Goal: Information Seeking & Learning: Learn about a topic

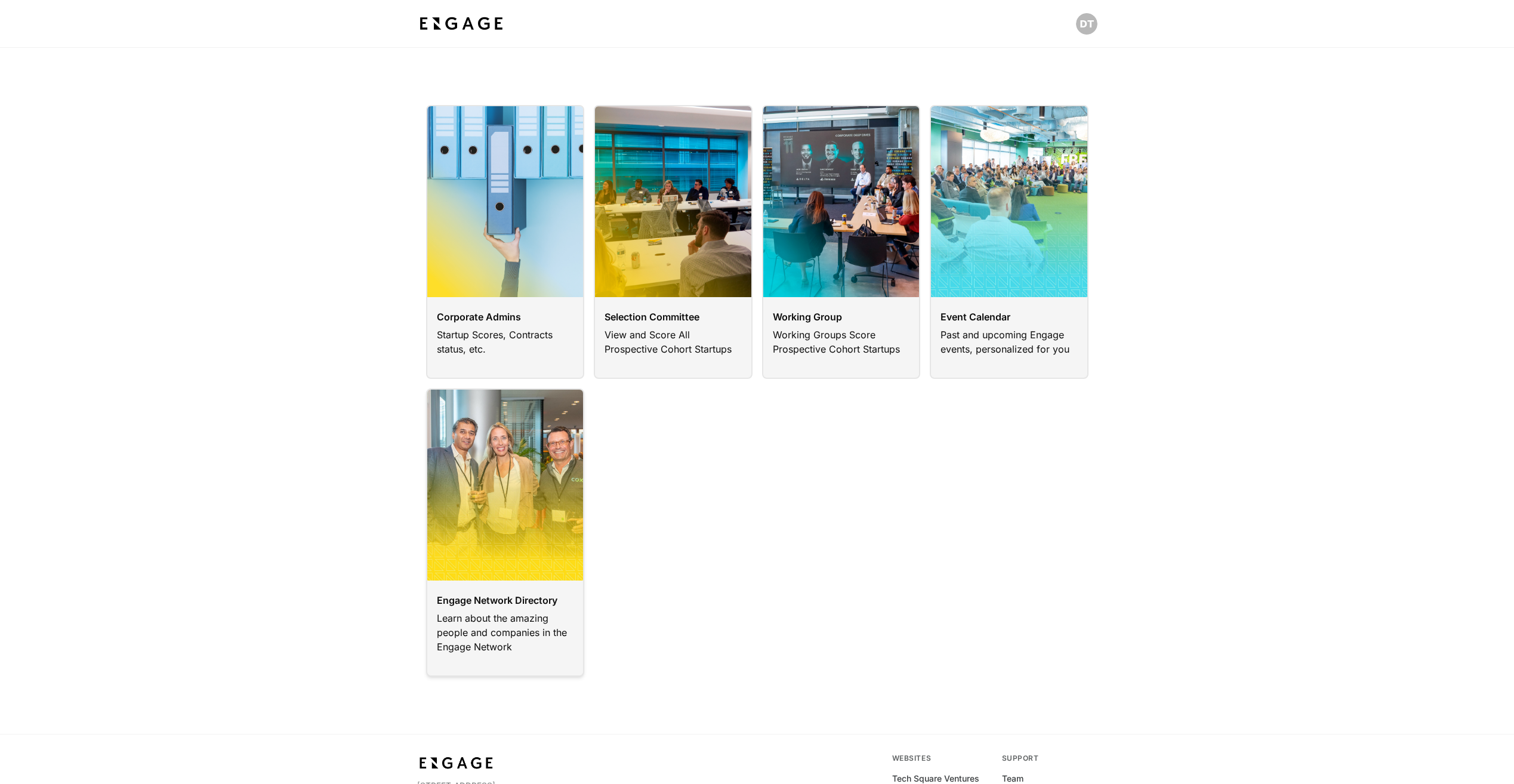
click at [490, 605] on link at bounding box center [505, 532] width 158 height 289
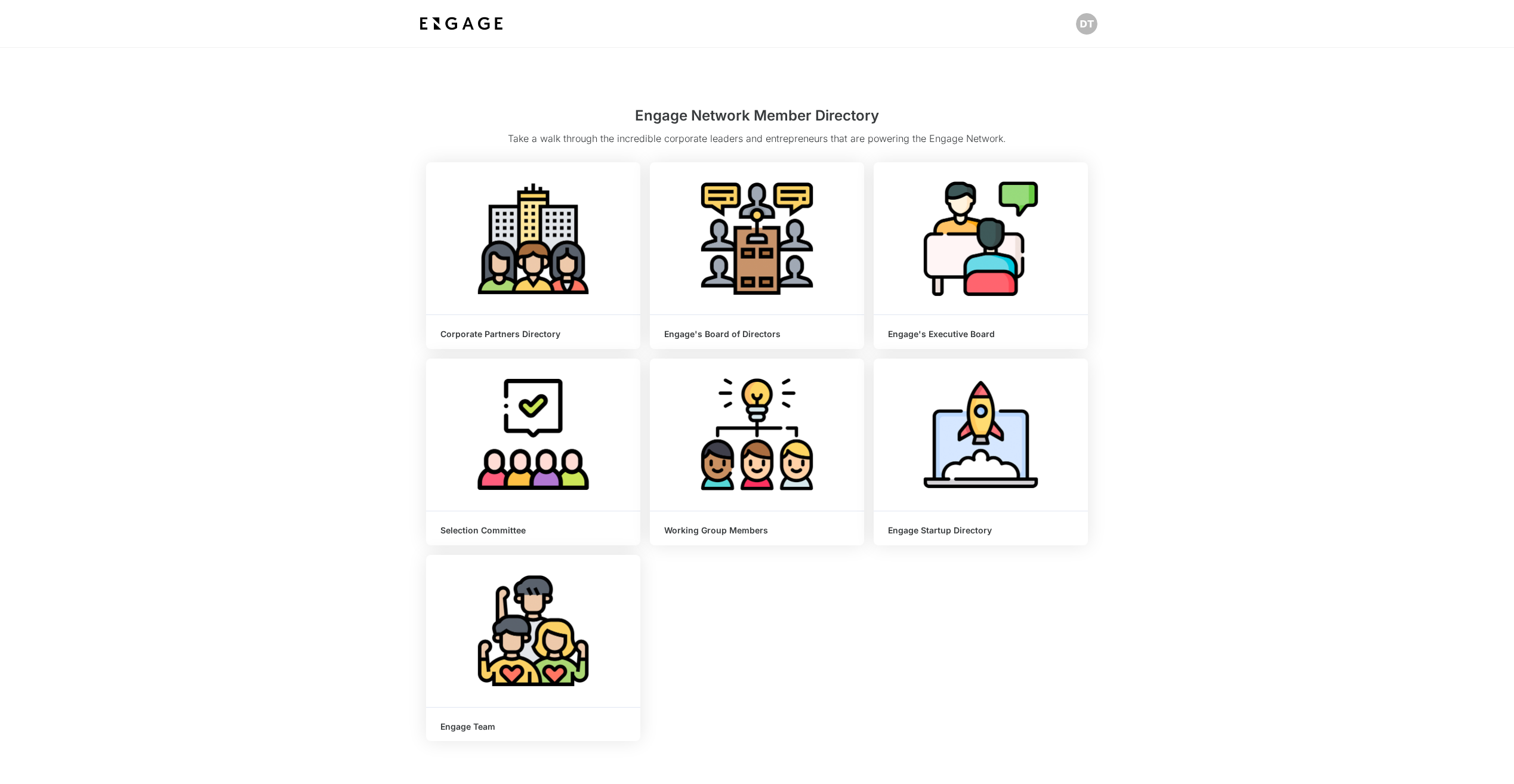
click at [972, 516] on html "Engage Network Member Directory Take a walk through the incredible corporate le…" at bounding box center [757, 475] width 1514 height 949
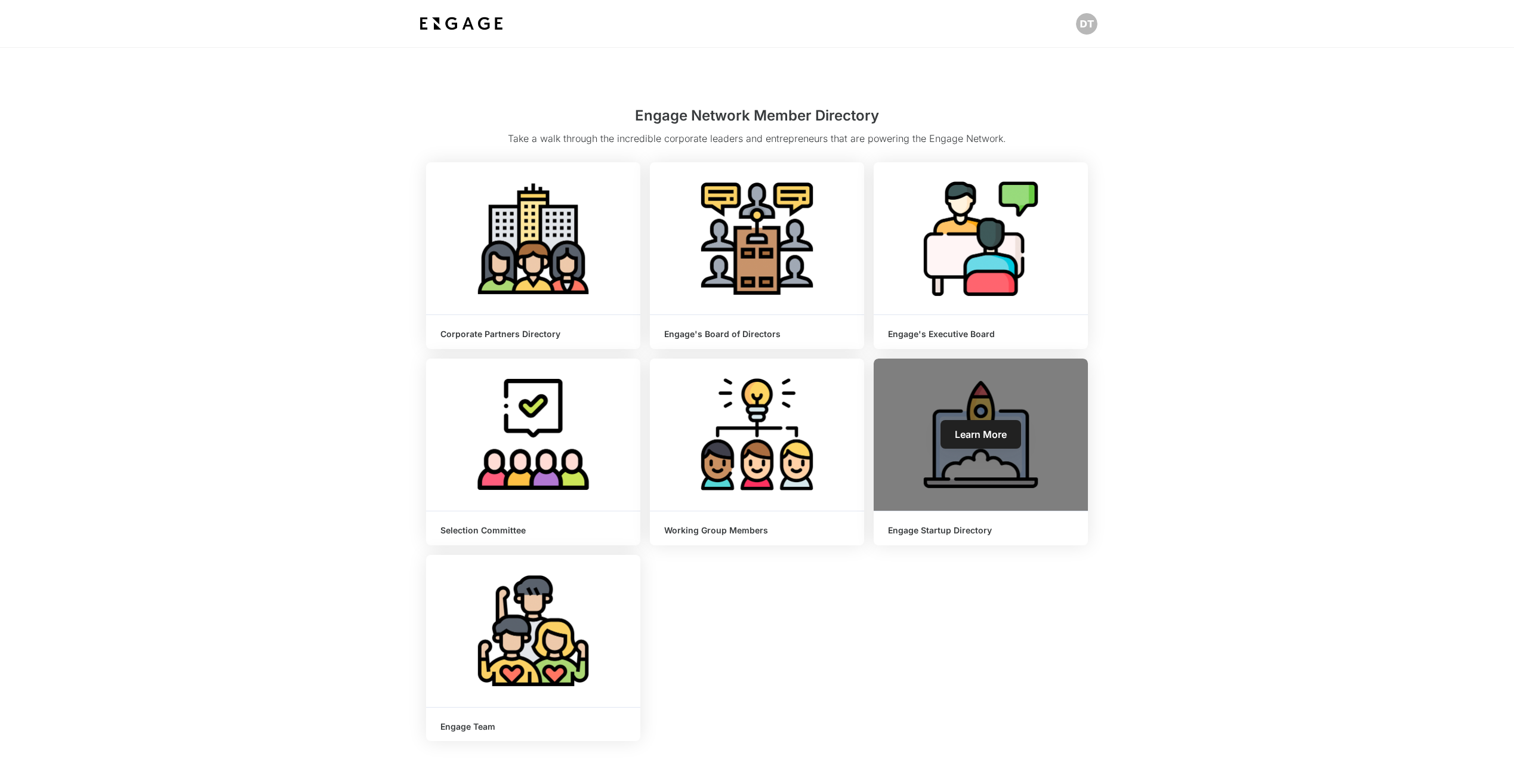
click at [963, 531] on h6 "Engage Startup Directory" at bounding box center [980, 530] width 185 height 10
click at [978, 451] on div "Learn More" at bounding box center [979, 434] width 214 height 152
click at [977, 441] on link "Learn More" at bounding box center [980, 434] width 81 height 29
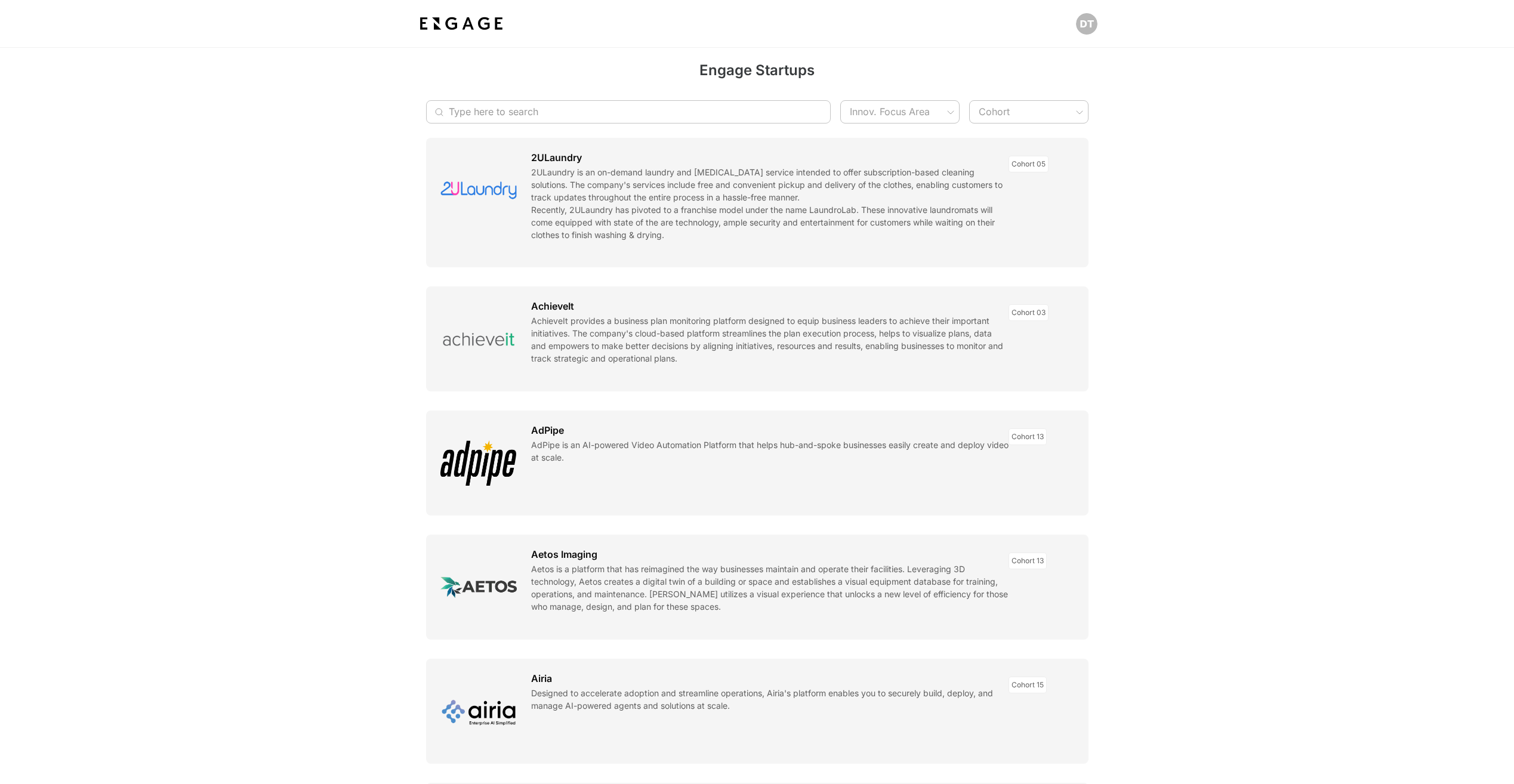
click at [702, 110] on input "Type here to search" at bounding box center [622, 111] width 346 height 23
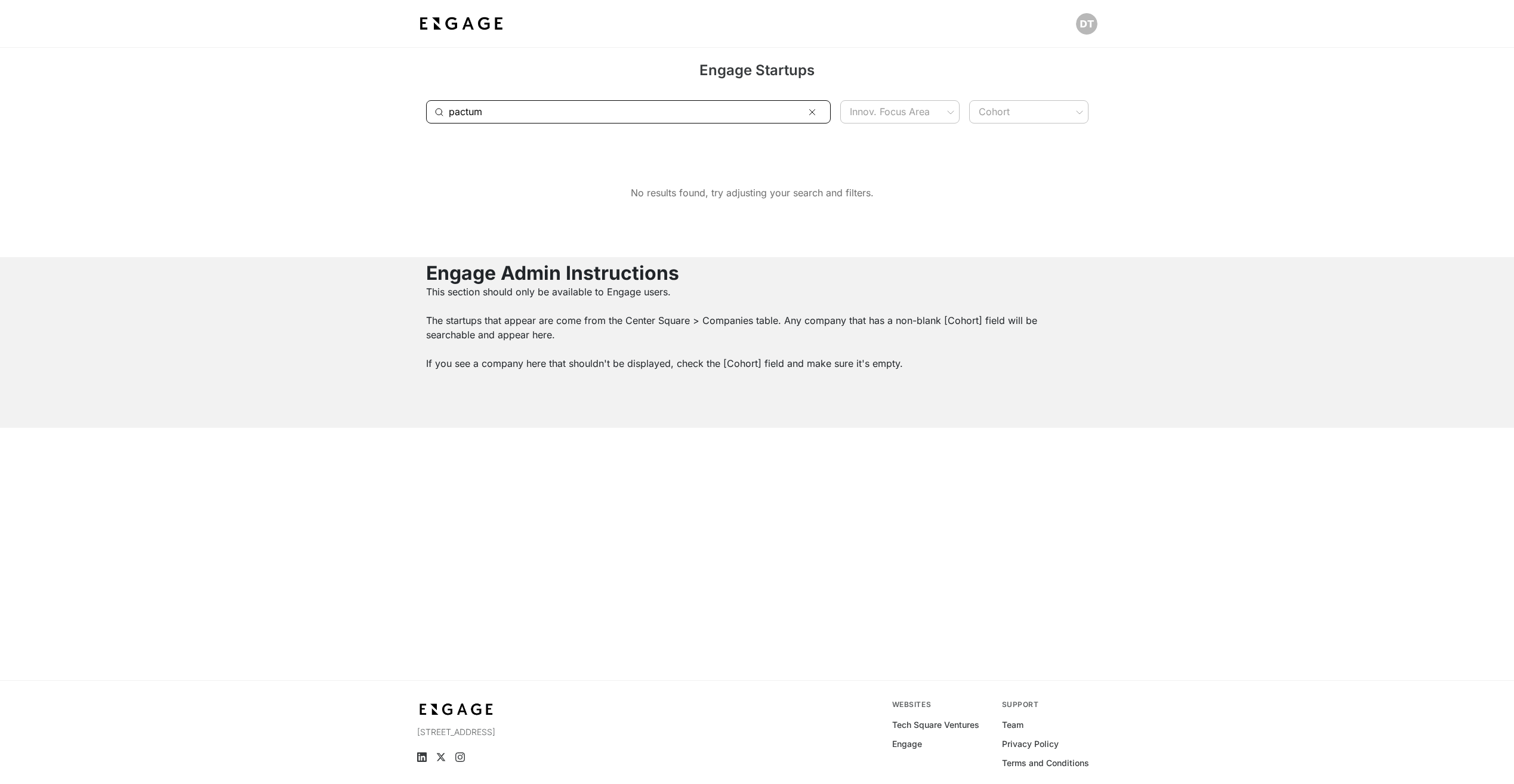
click at [612, 117] on input "pactum" at bounding box center [622, 111] width 346 height 23
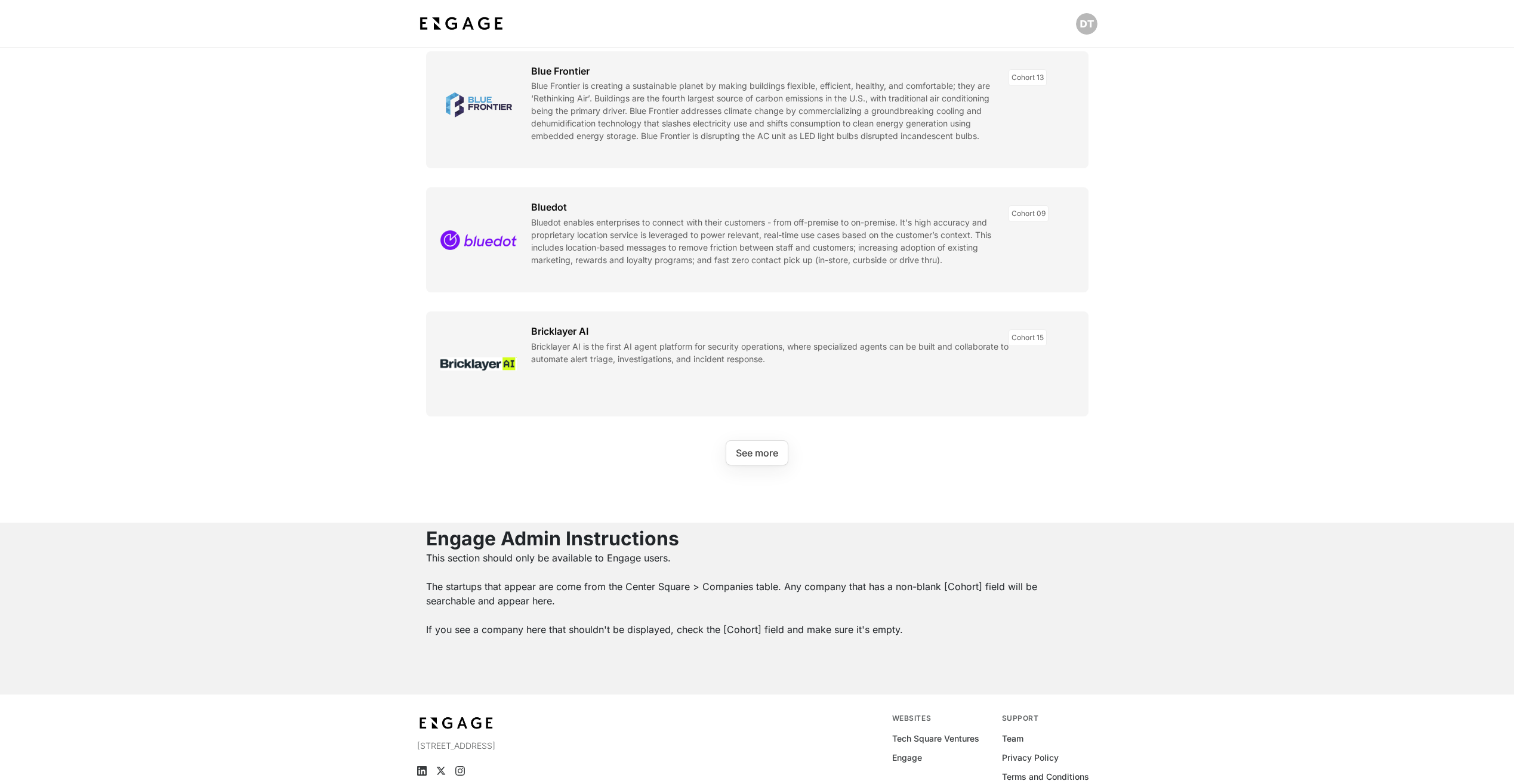
scroll to position [1288, 0]
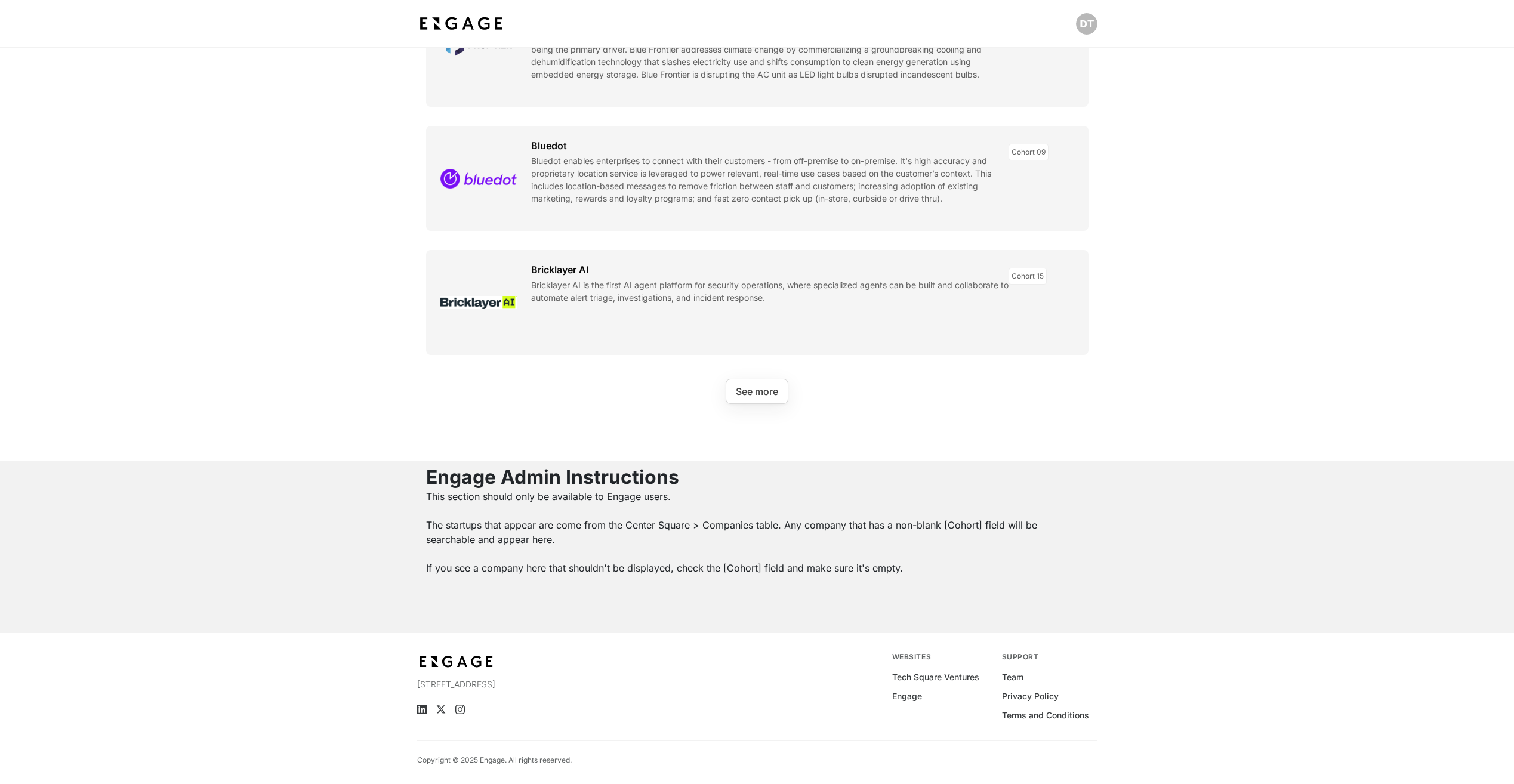
type input "p"
click at [763, 391] on button "See more" at bounding box center [757, 391] width 63 height 25
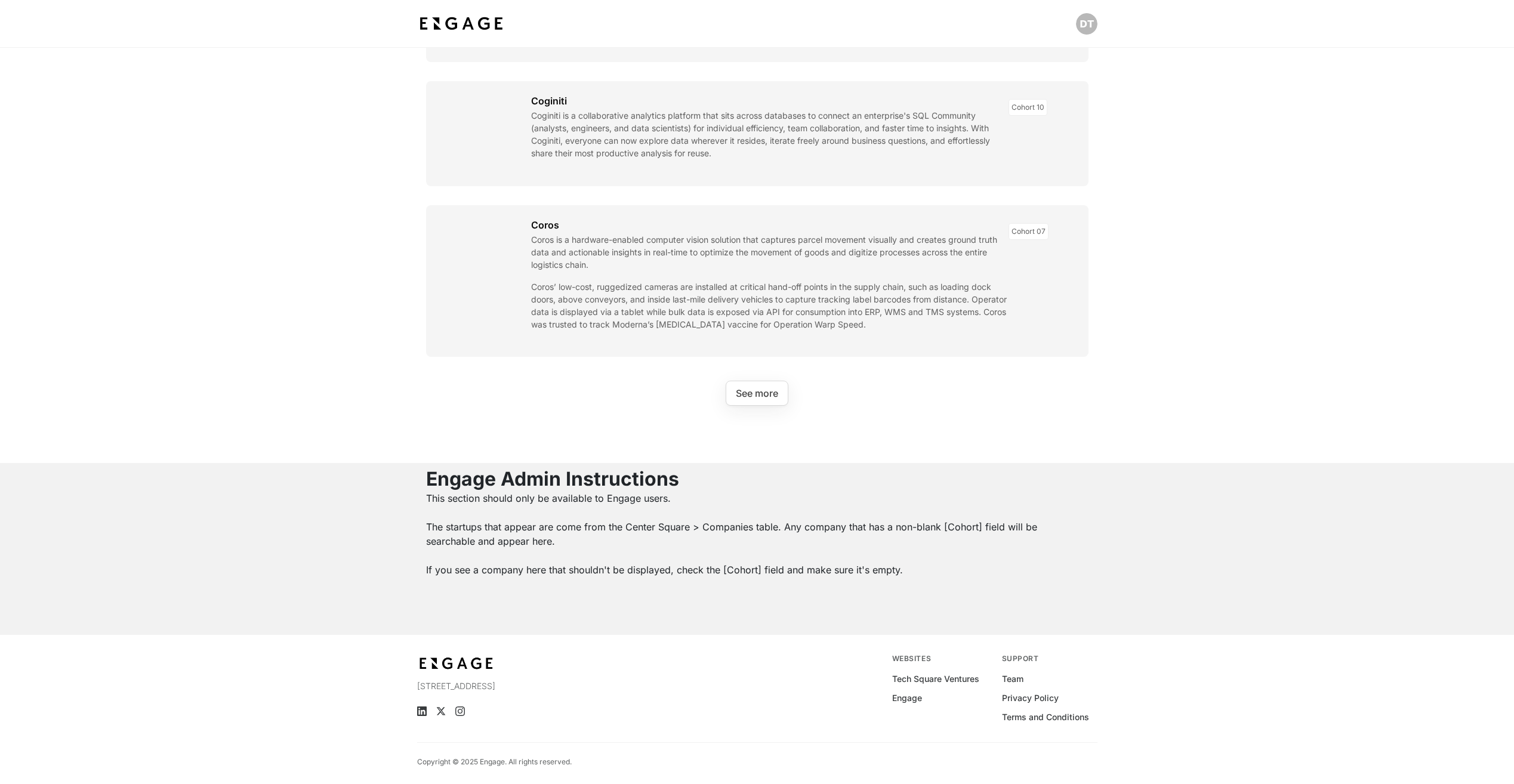
scroll to position [2909, 0]
click at [772, 399] on button "See more" at bounding box center [757, 391] width 63 height 25
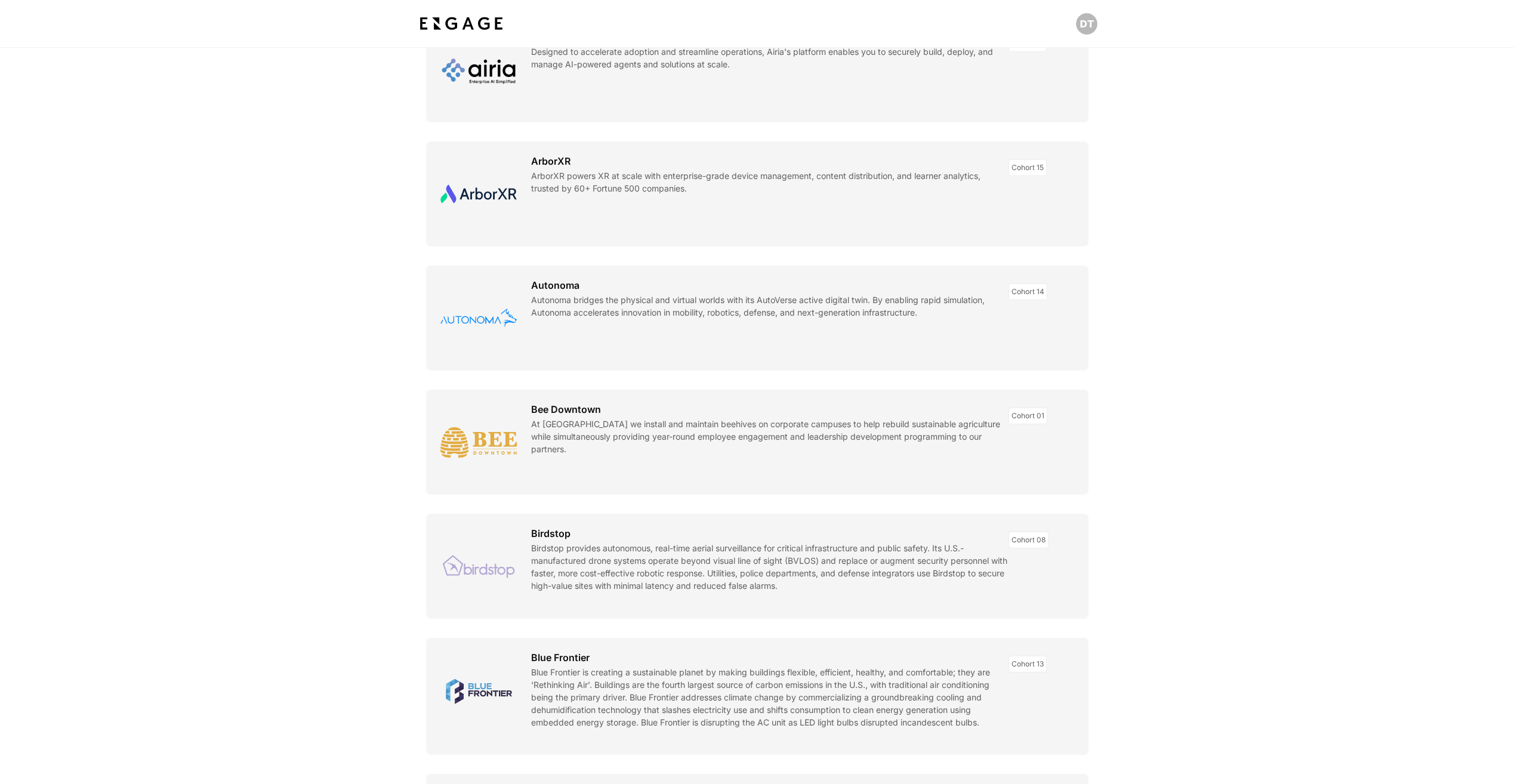
scroll to position [0, 0]
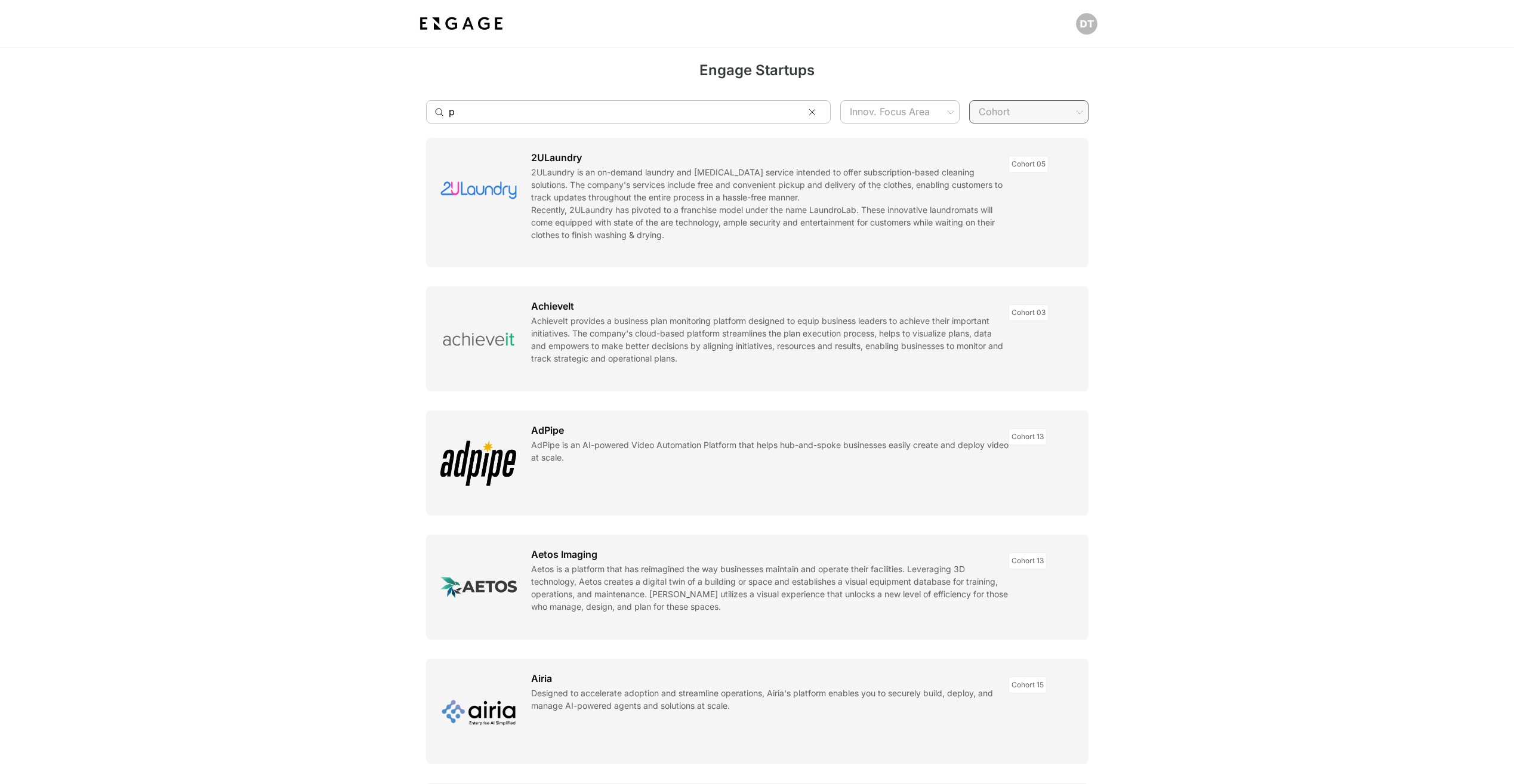
click at [1010, 220] on span "Cohort 13" at bounding box center [1028, 219] width 101 height 14
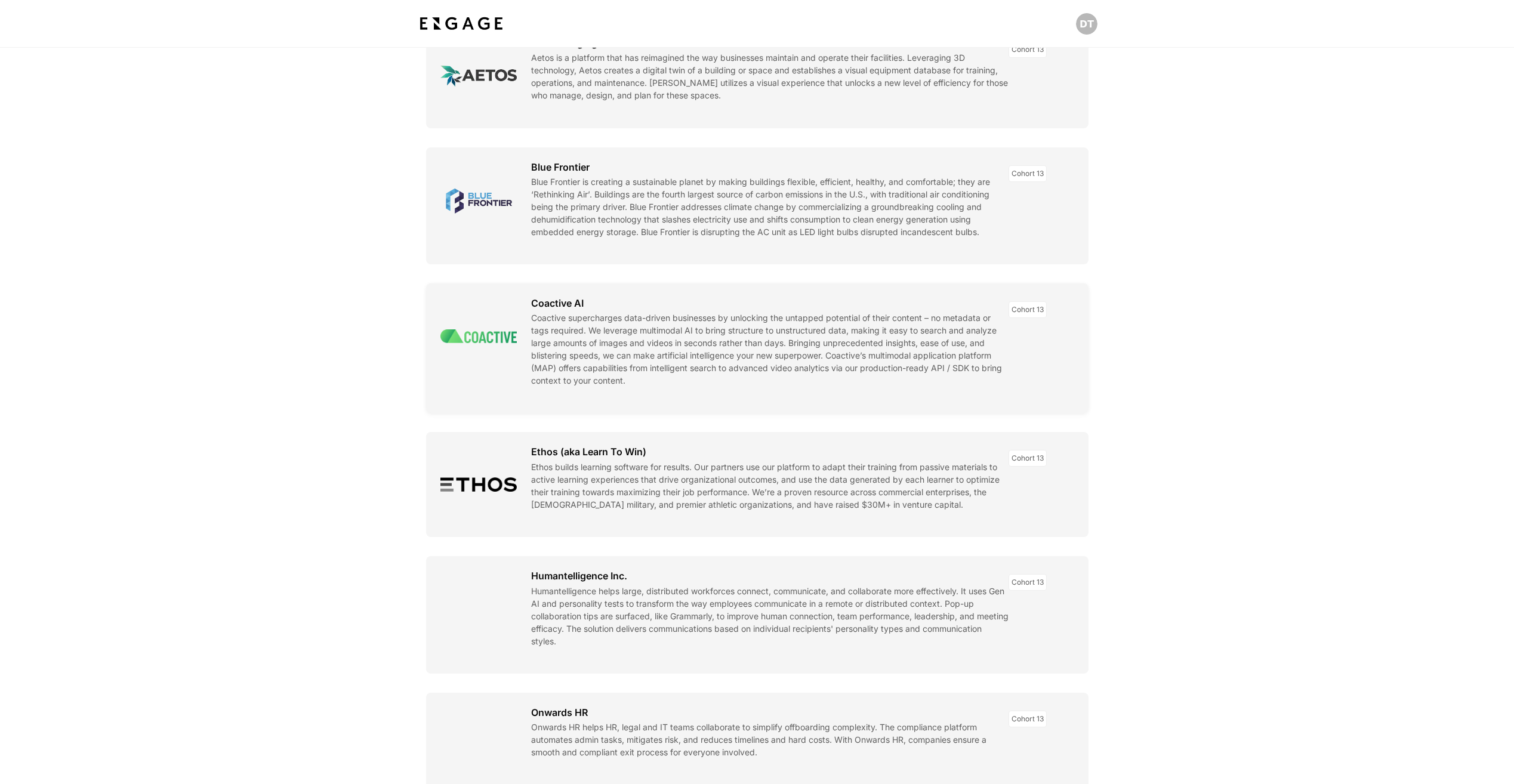
scroll to position [0, 0]
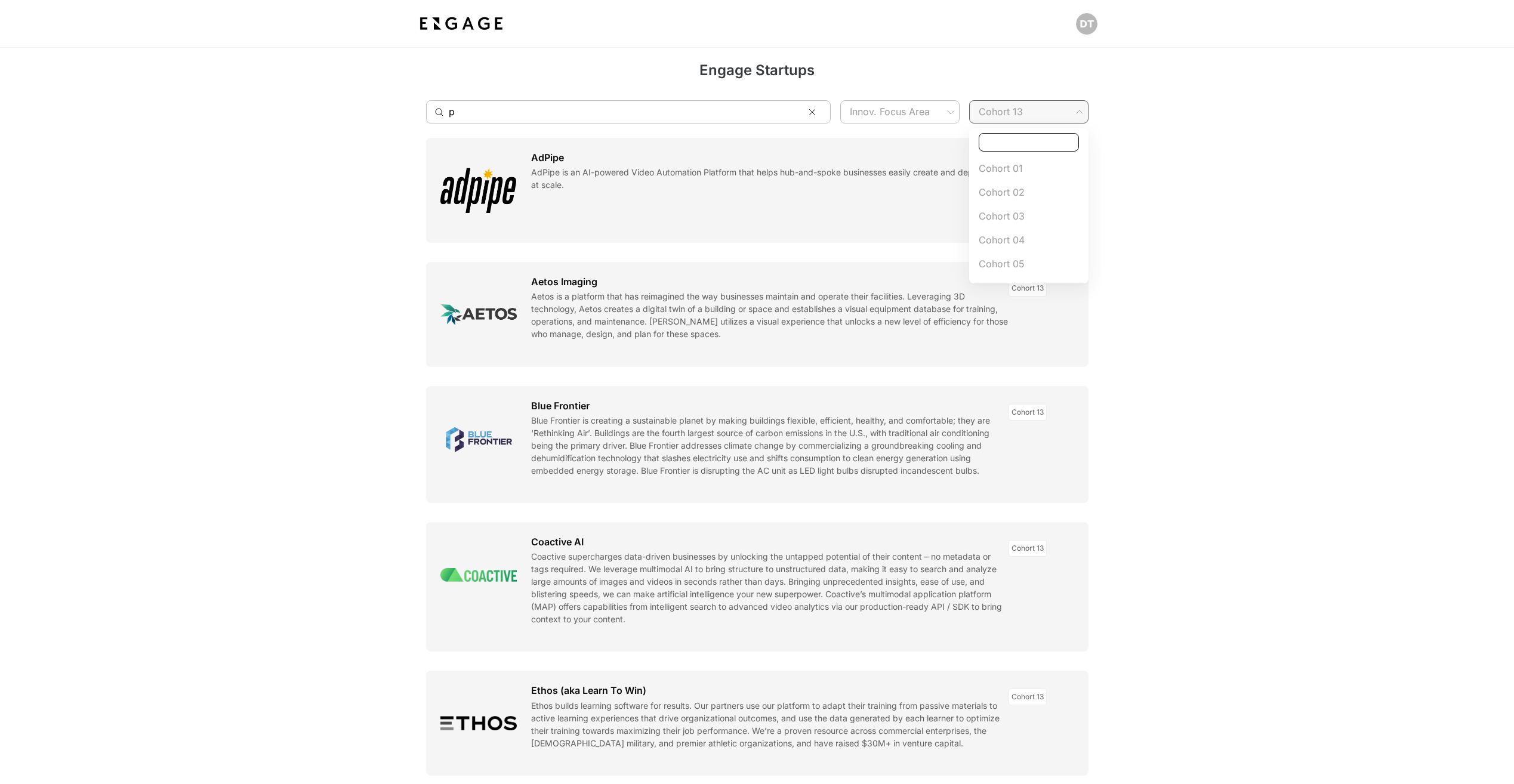
click at [1050, 107] on div "Engage Startups ​ p ​ Innov. Focus Area ​ Cohort 13 Cohort 13 ​ AdPipe AdPipe i…" at bounding box center [757, 637] width 1514 height 1179
click at [1047, 114] on div "Engage Startups ​ p ​ Innov. Focus Area ​ Cohort 13 Cohort 13 ​ AdPipe AdPipe i…" at bounding box center [757, 637] width 1514 height 1179
click at [1010, 196] on span "Cohort 12" at bounding box center [1028, 195] width 101 height 14
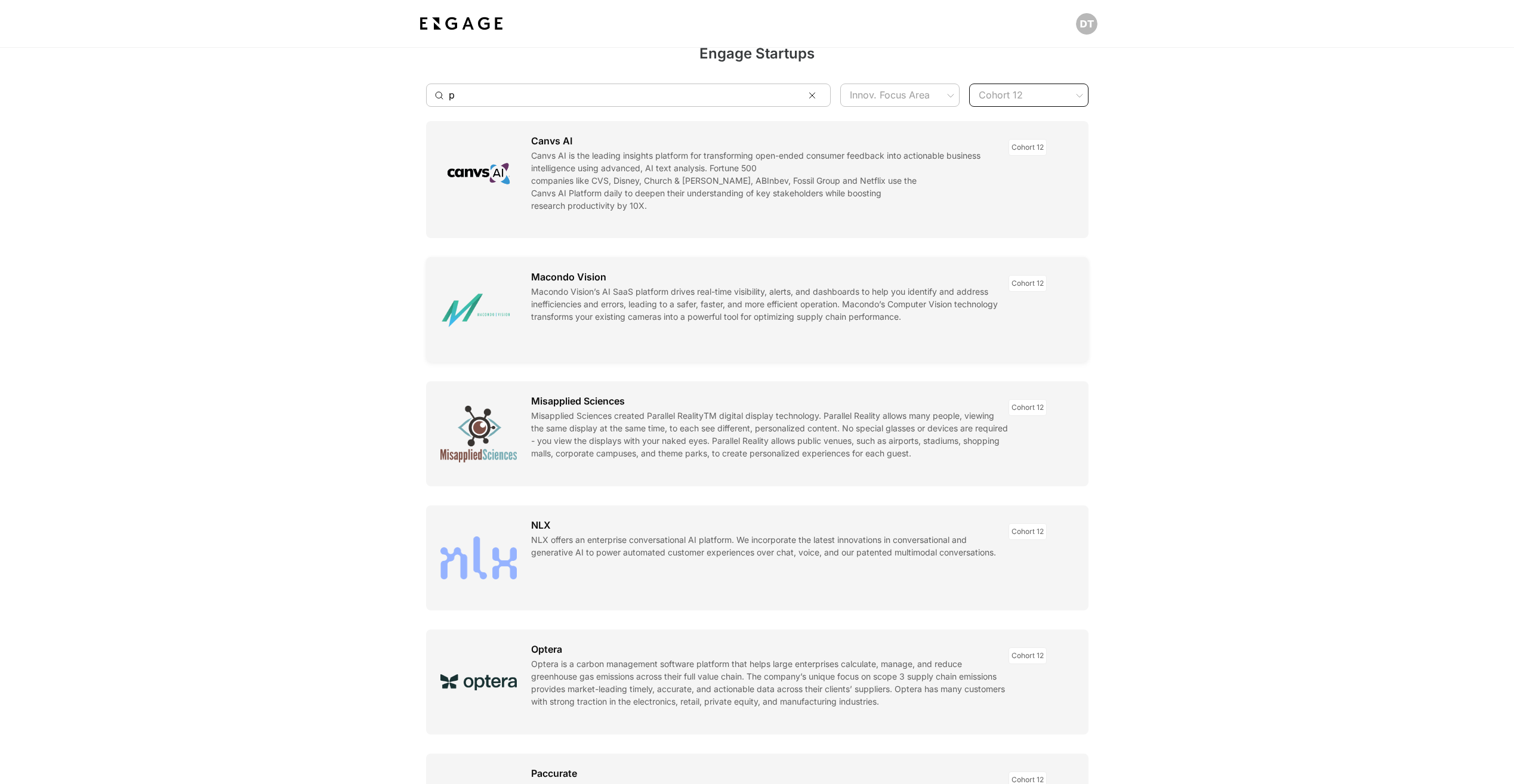
scroll to position [0, 0]
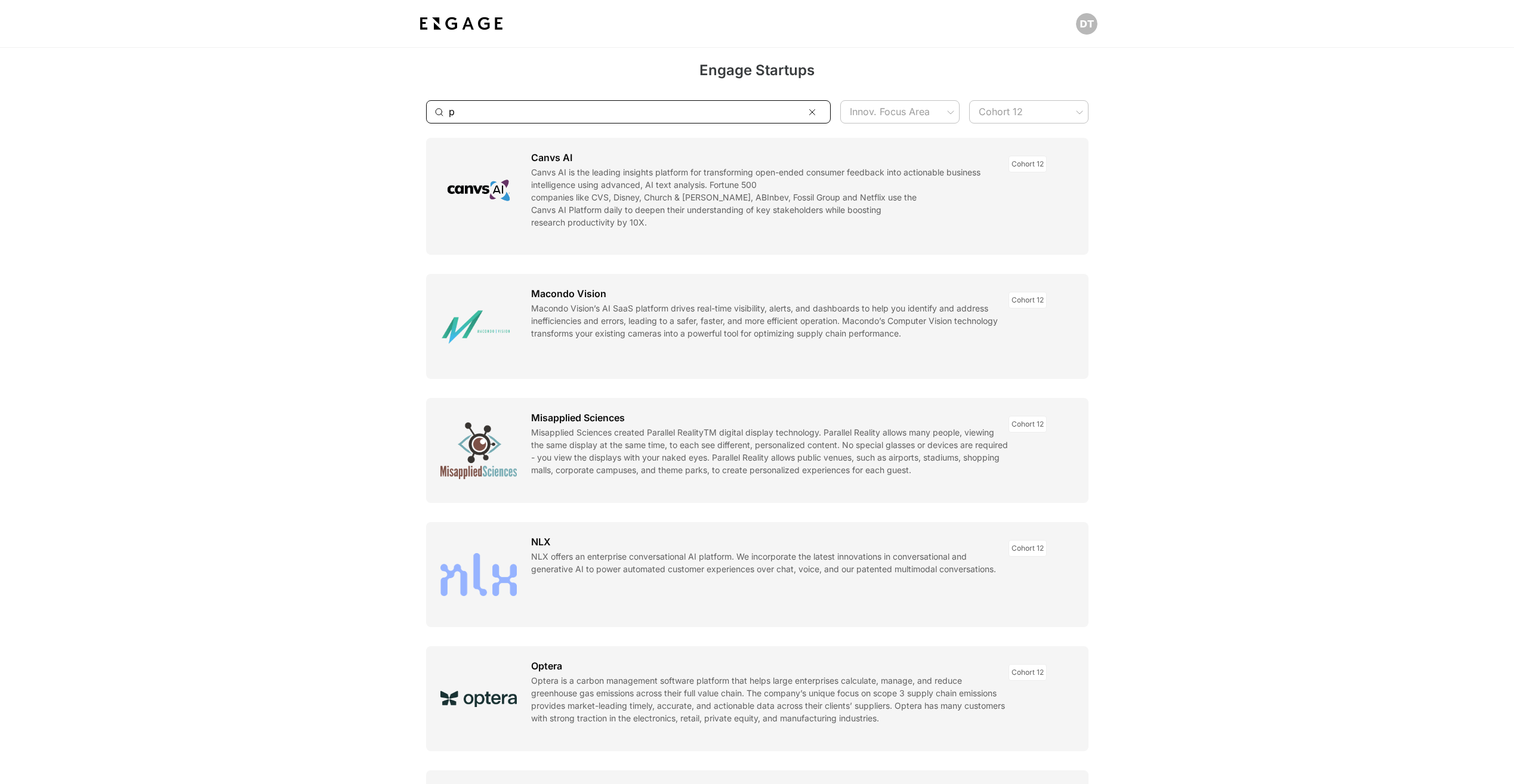
click at [734, 106] on input "p" at bounding box center [622, 111] width 346 height 23
click at [1015, 113] on div "Engage Startups ​ p ​ Innov. Focus Area ​ Cohort 12 Cohort 12 ​ Canvs AI Canvs …" at bounding box center [757, 631] width 1514 height 1166
click at [1019, 265] on span "Cohort 14" at bounding box center [1028, 267] width 101 height 14
type input "Cohort 14"
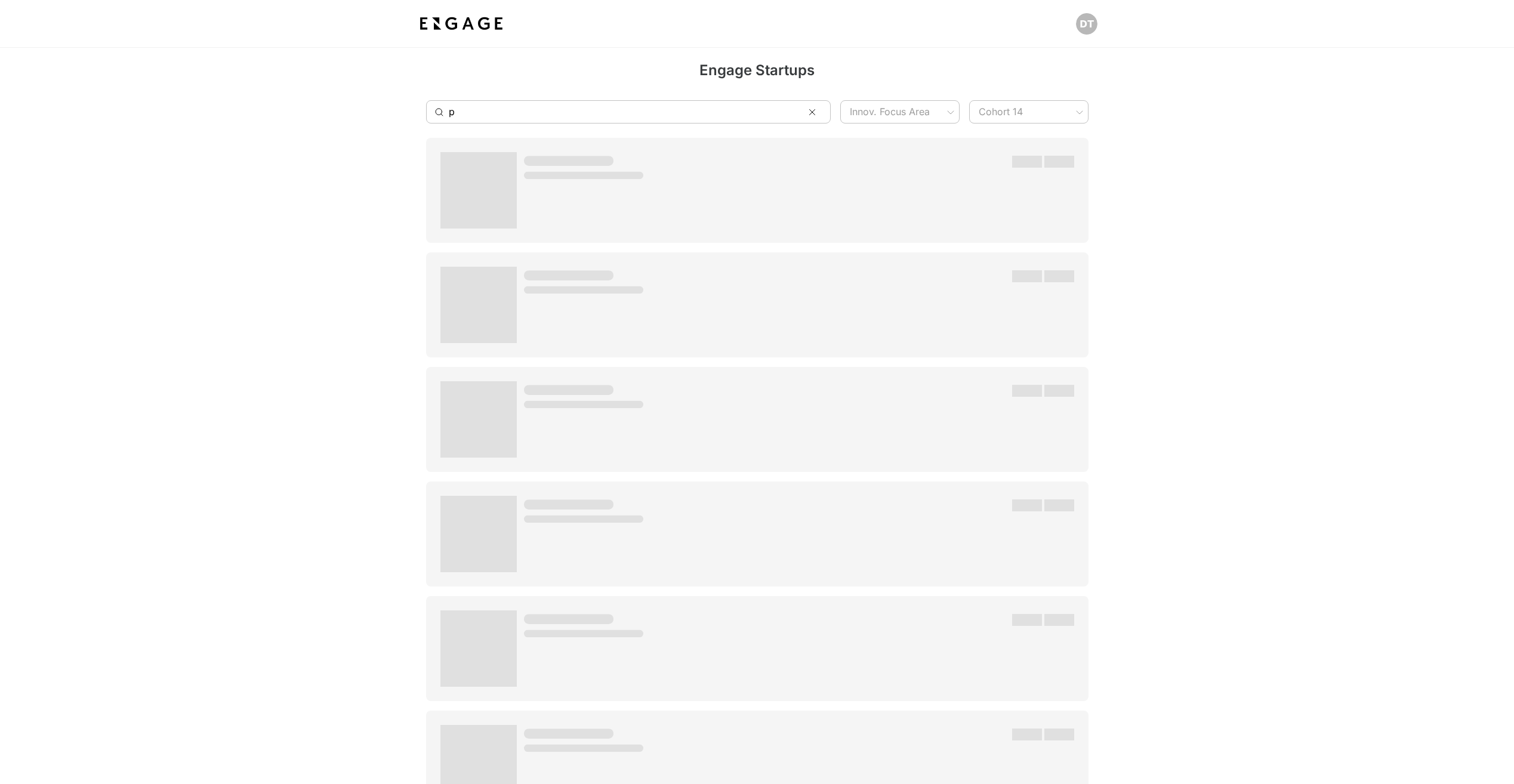
click at [479, 23] on img at bounding box center [461, 24] width 89 height 22
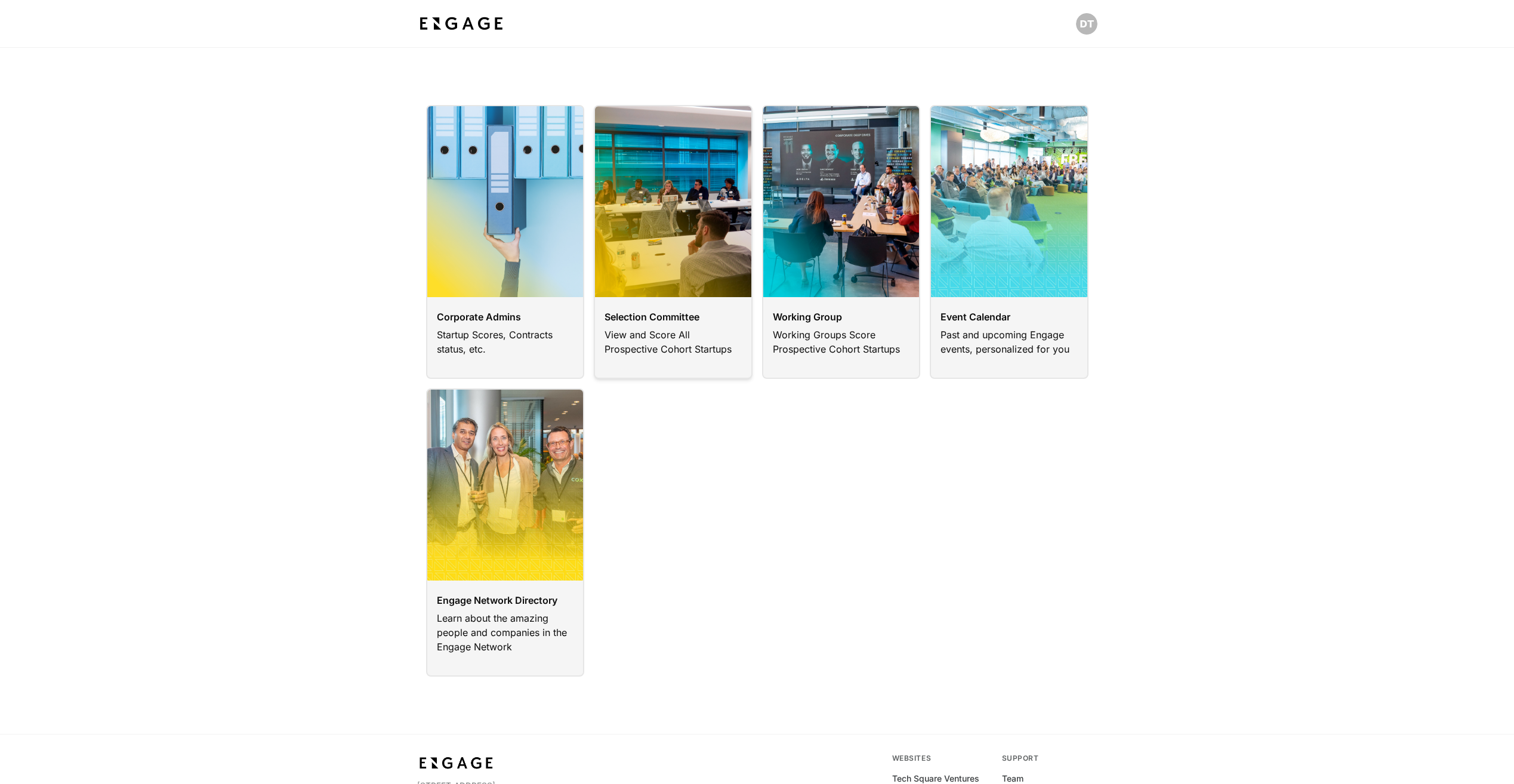
click at [666, 241] on link at bounding box center [672, 241] width 158 height 274
